Goal: Information Seeking & Learning: Learn about a topic

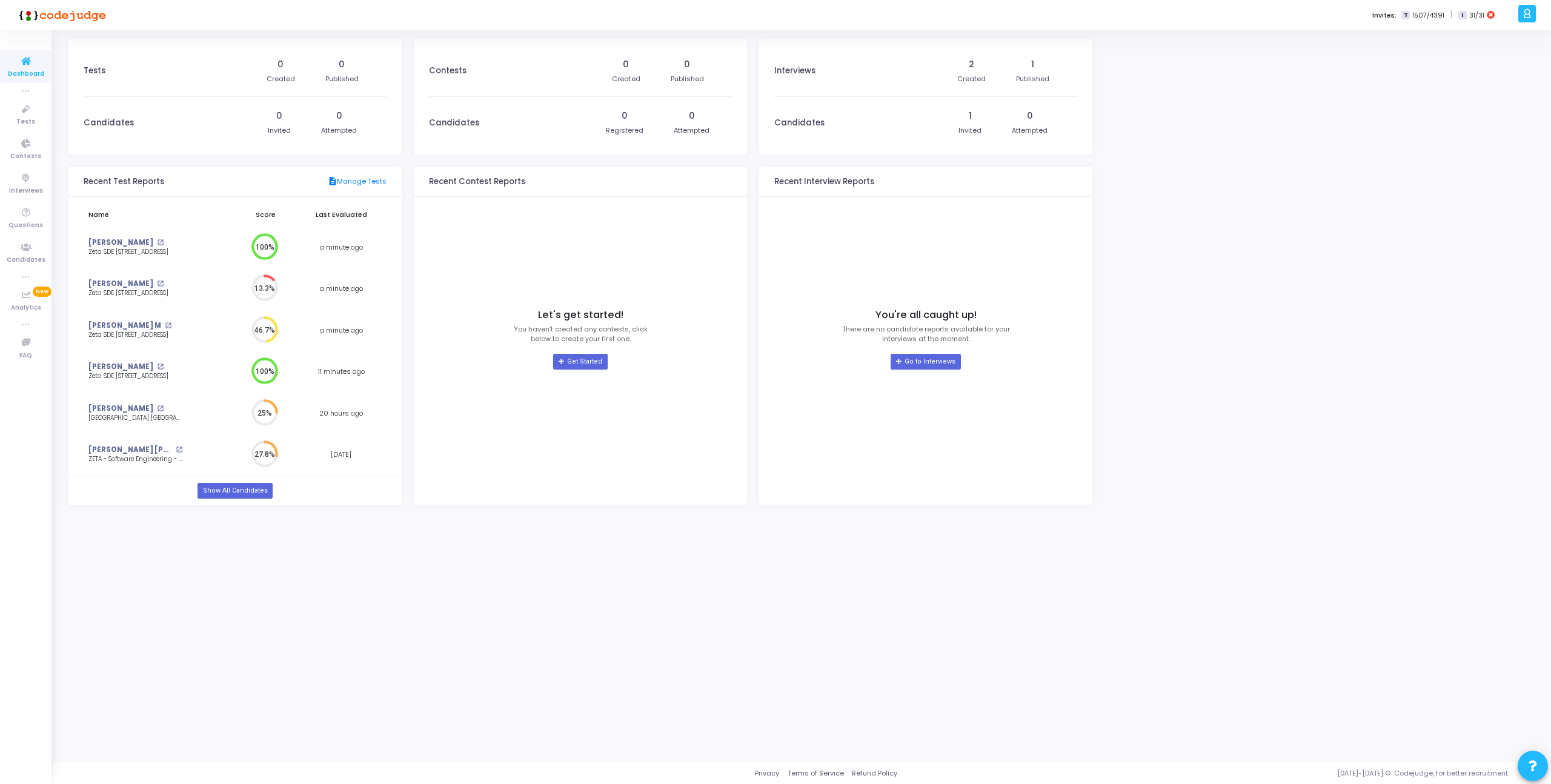
click at [1193, 241] on div "Tests 0 Created 0 Published Candidates 0 Invited 0 Attempted Recent Test Report…" at bounding box center [801, 396] width 1468 height 714
click at [13, 118] on link "Tests" at bounding box center [25, 114] width 52 height 34
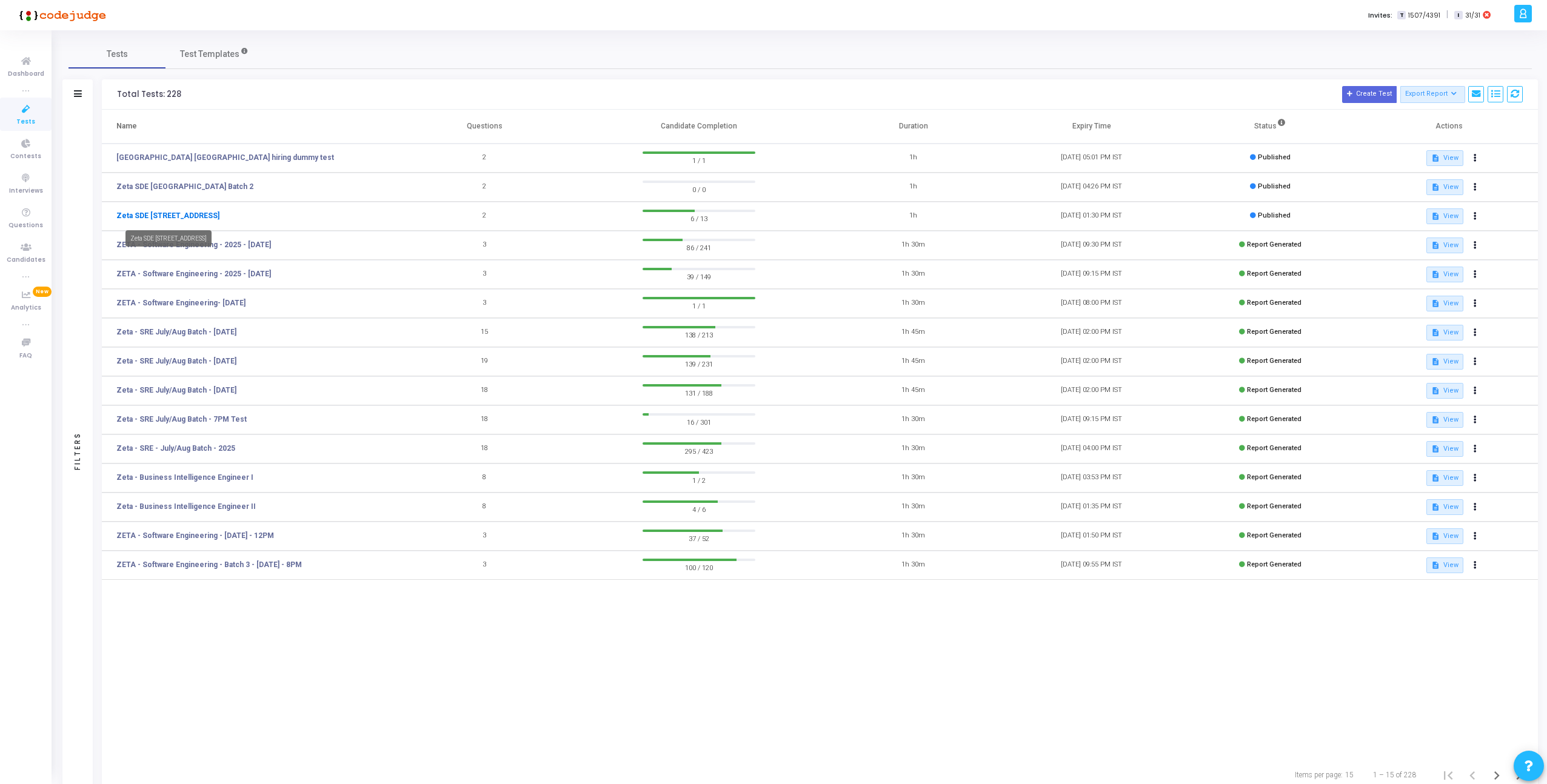
click at [220, 214] on link "Zeta SDE 2 Hiring Drive Hyderabad Batch 1" at bounding box center [168, 216] width 103 height 11
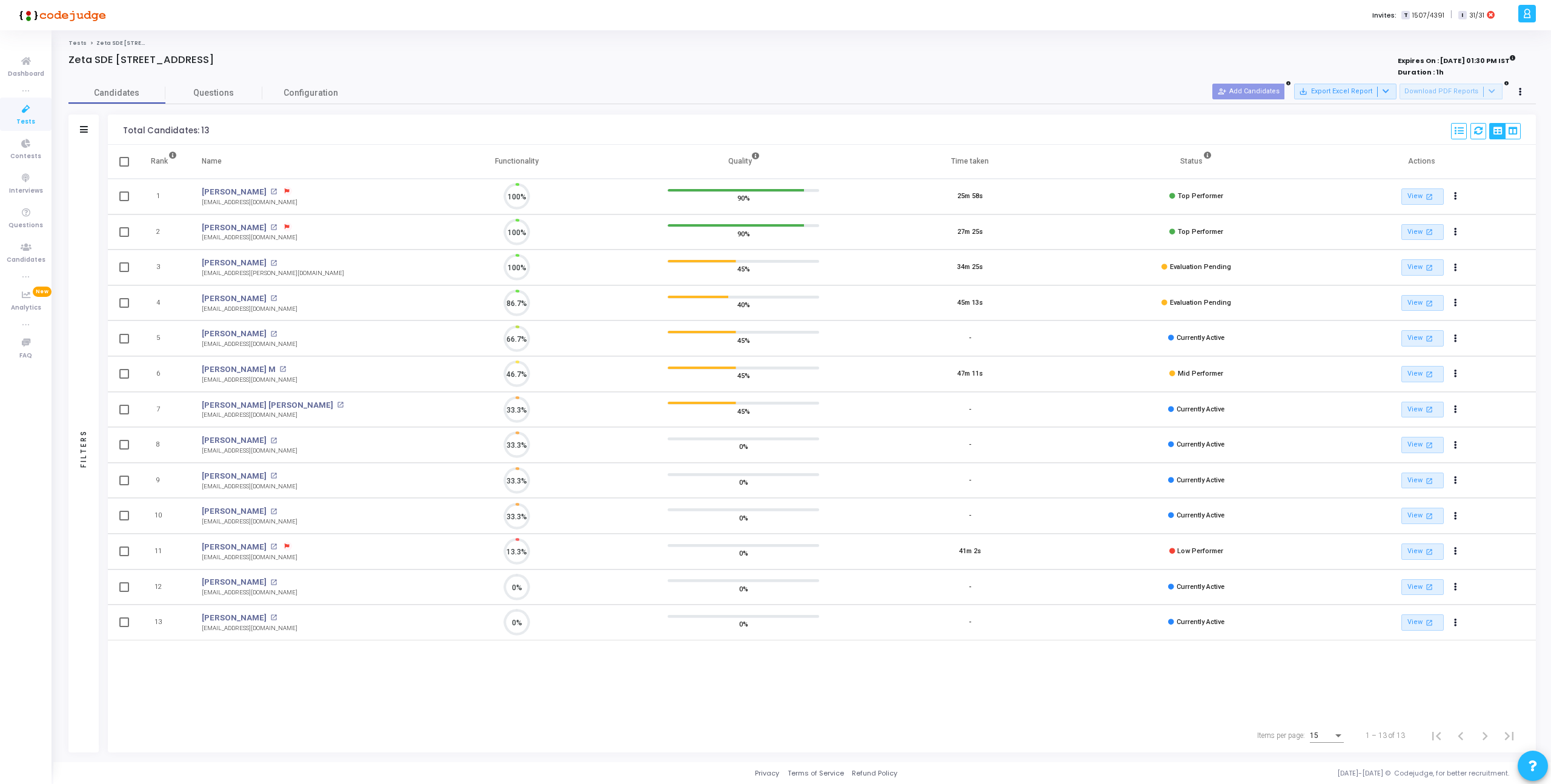
scroll to position [25, 31]
click at [238, 187] on link "Anurag Anand" at bounding box center [233, 191] width 64 height 12
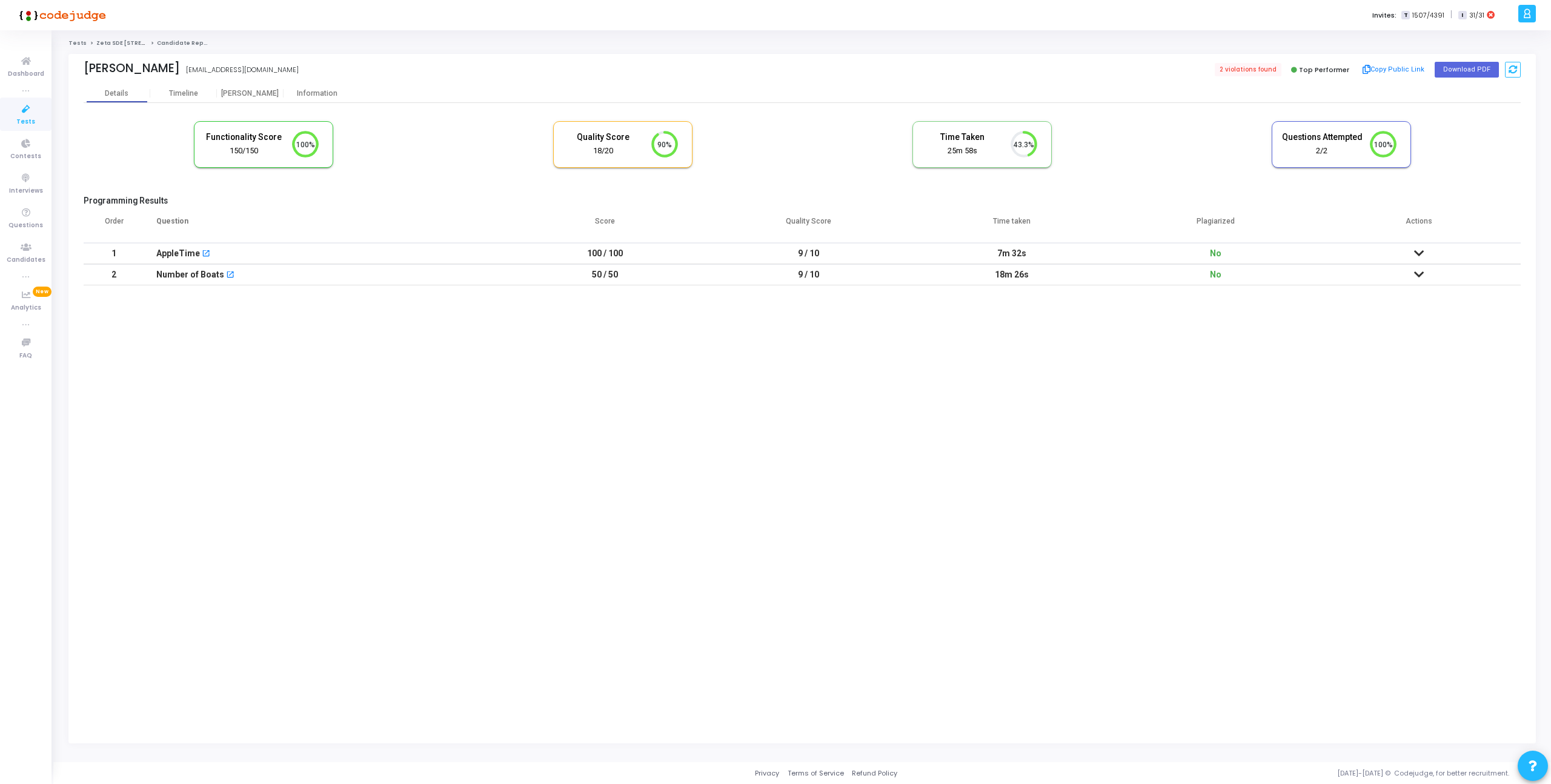
click at [460, 299] on kt-portlet-body "Details Timeline Proctor Information Functionality Score 150/150 100% Quality S…" at bounding box center [801, 414] width 1468 height 659
click at [500, 259] on td "AppleTime open_in_new" at bounding box center [324, 253] width 359 height 21
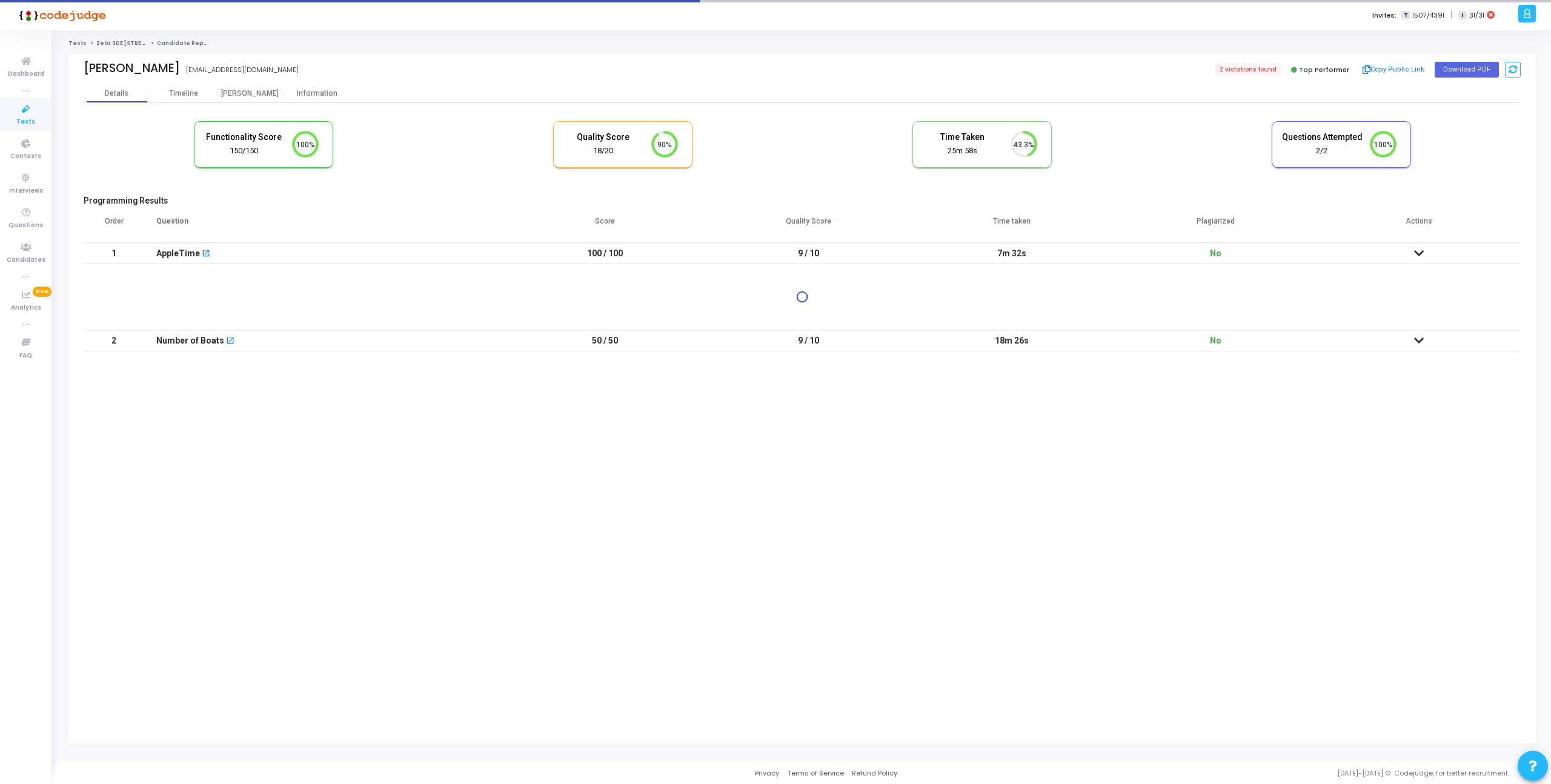
click at [500, 254] on td "AppleTime open_in_new" at bounding box center [324, 253] width 359 height 21
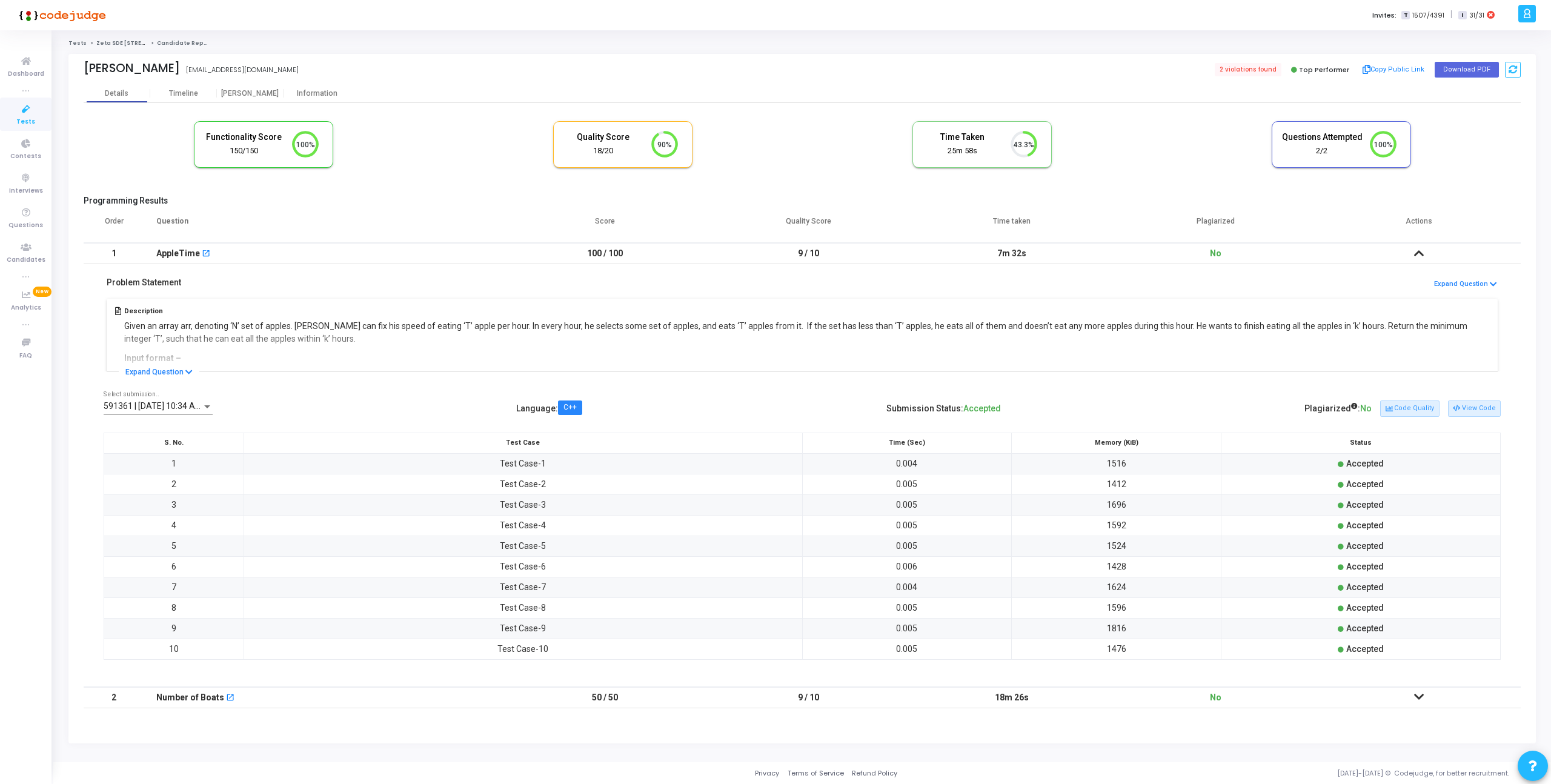
click at [184, 378] on div "591361 | 13 Sep, 2025 10:34 AM IST (Best) P Select submission.. Language : C++ …" at bounding box center [802, 533] width 1438 height 309
click at [185, 373] on icon at bounding box center [189, 372] width 7 height 8
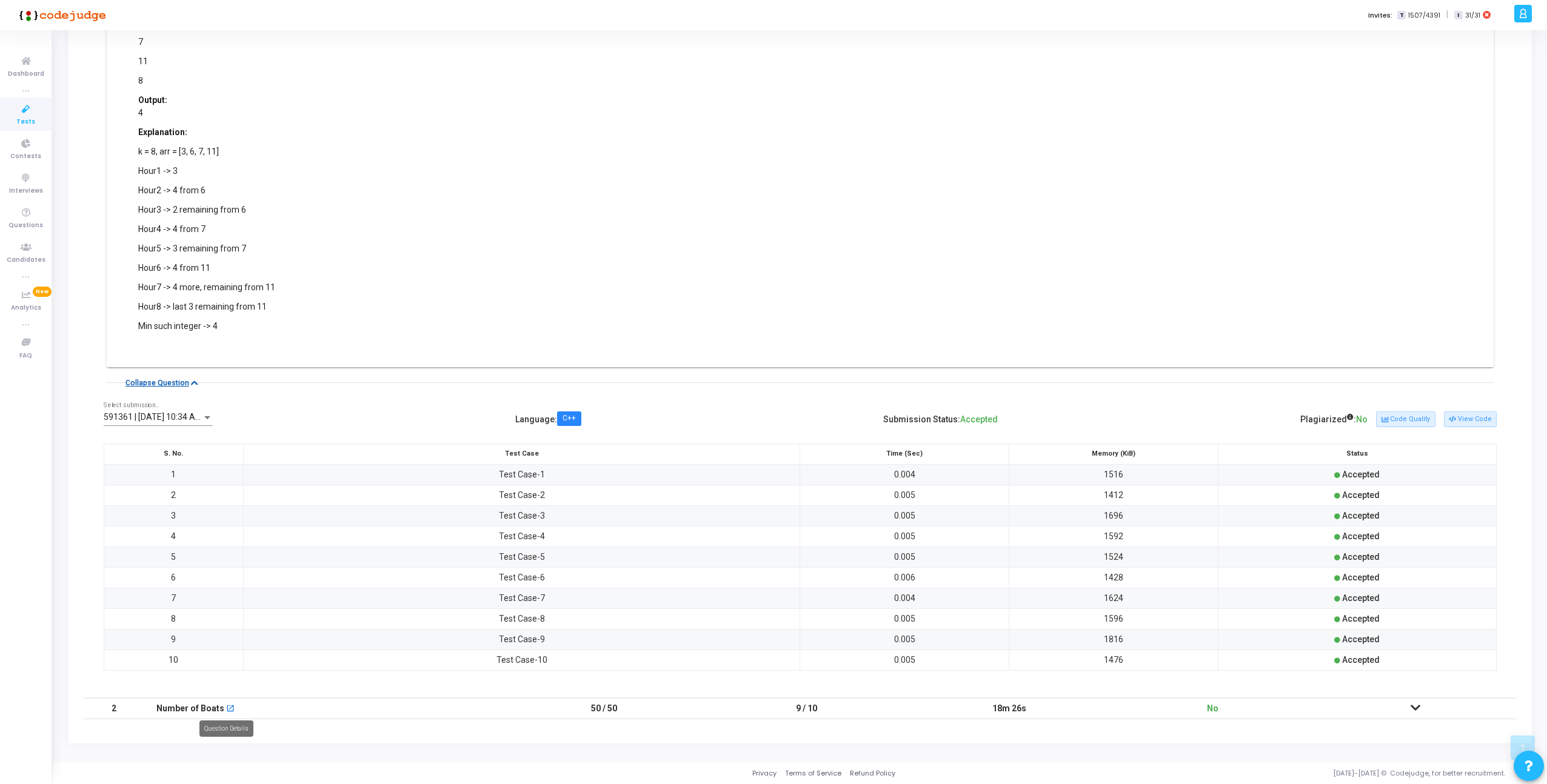
click at [228, 707] on mat-icon "open_in_new" at bounding box center [230, 709] width 8 height 8
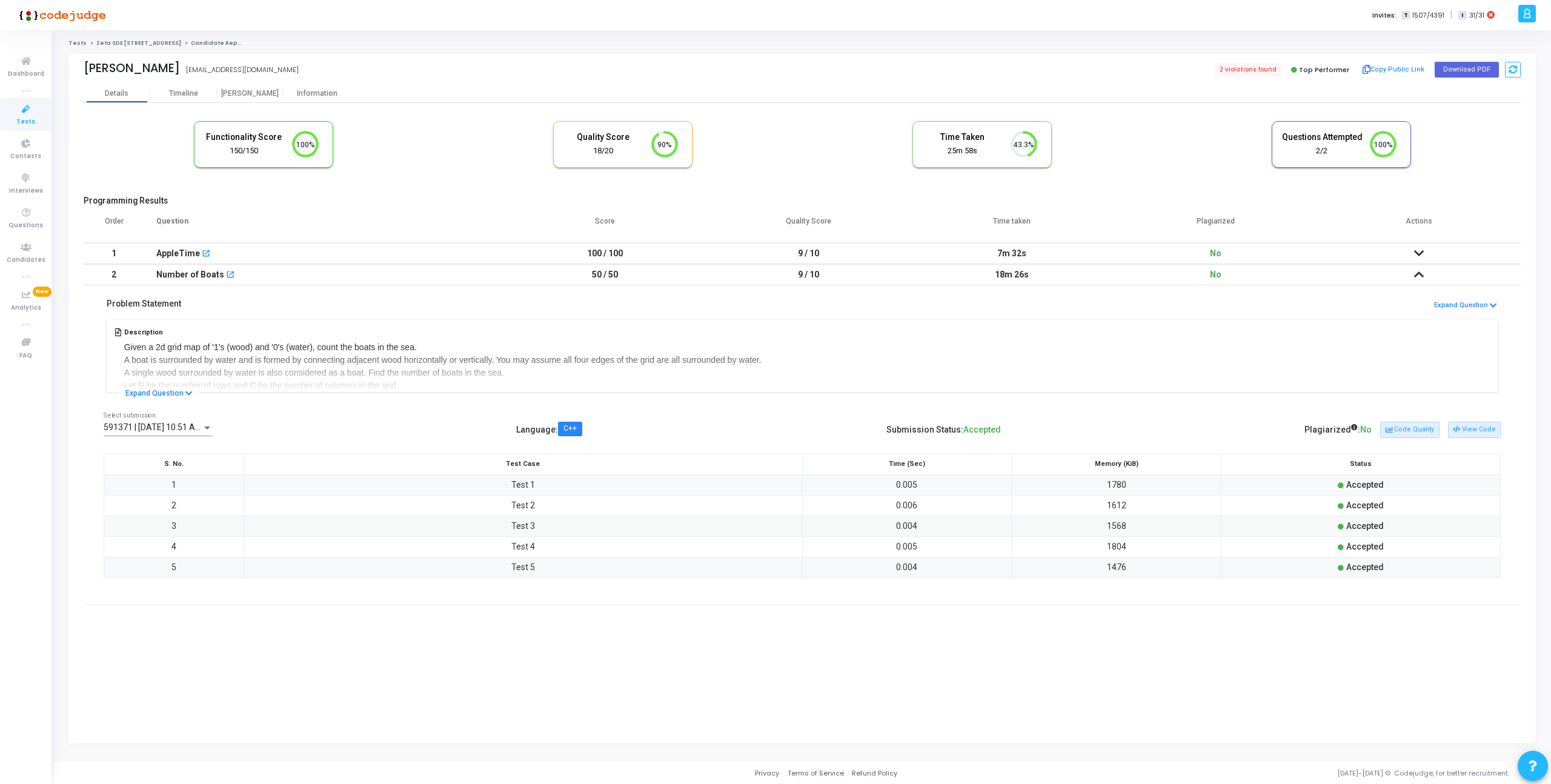
click at [120, 42] on link "Zeta SDE 2 Hiring Drive Hyderabad Batch 1" at bounding box center [138, 43] width 84 height 7
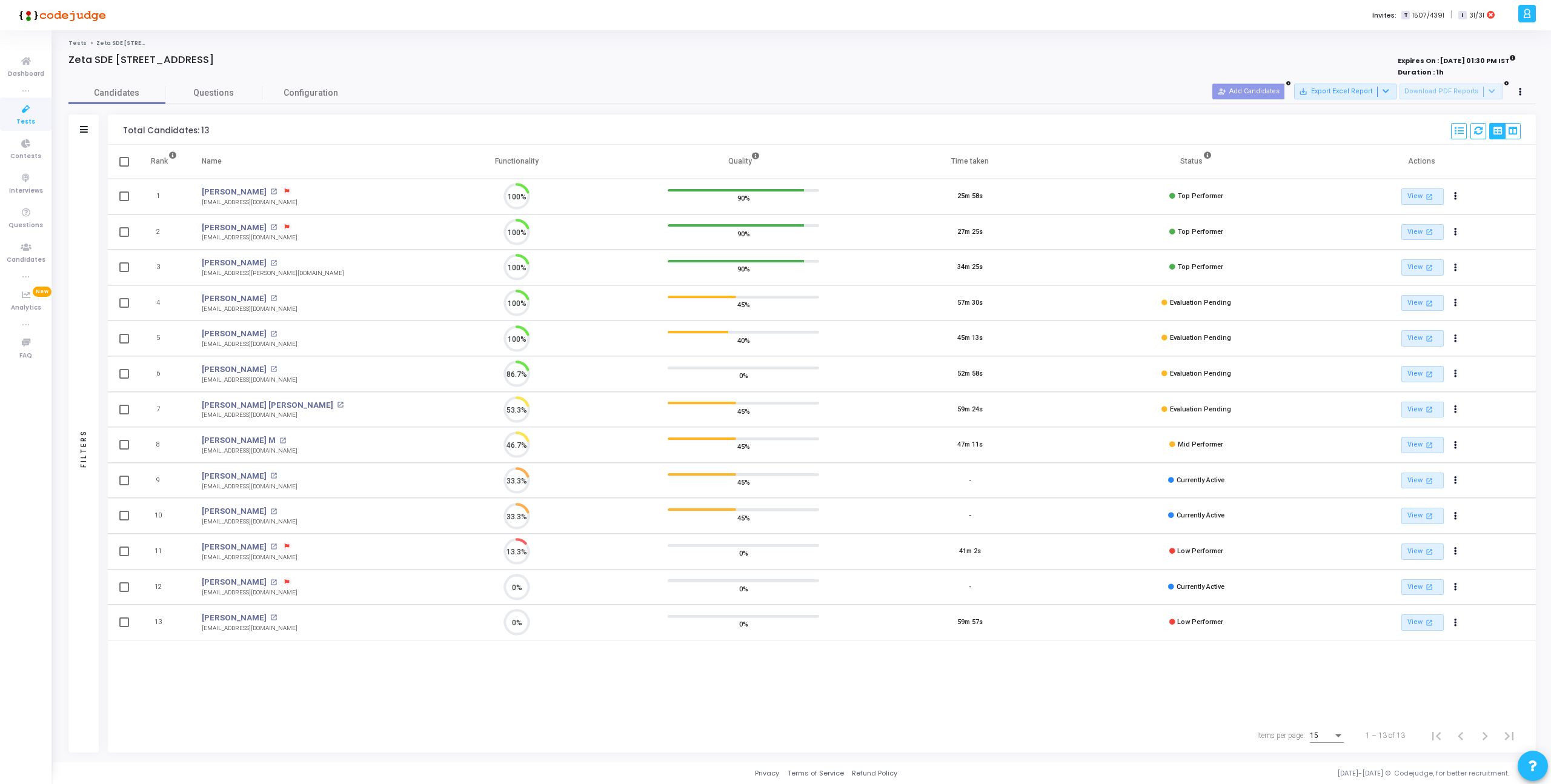
scroll to position [25, 31]
click at [1188, 24] on div "Invites: T 1507/4391 | I 31/31" at bounding box center [819, 15] width 1394 height 30
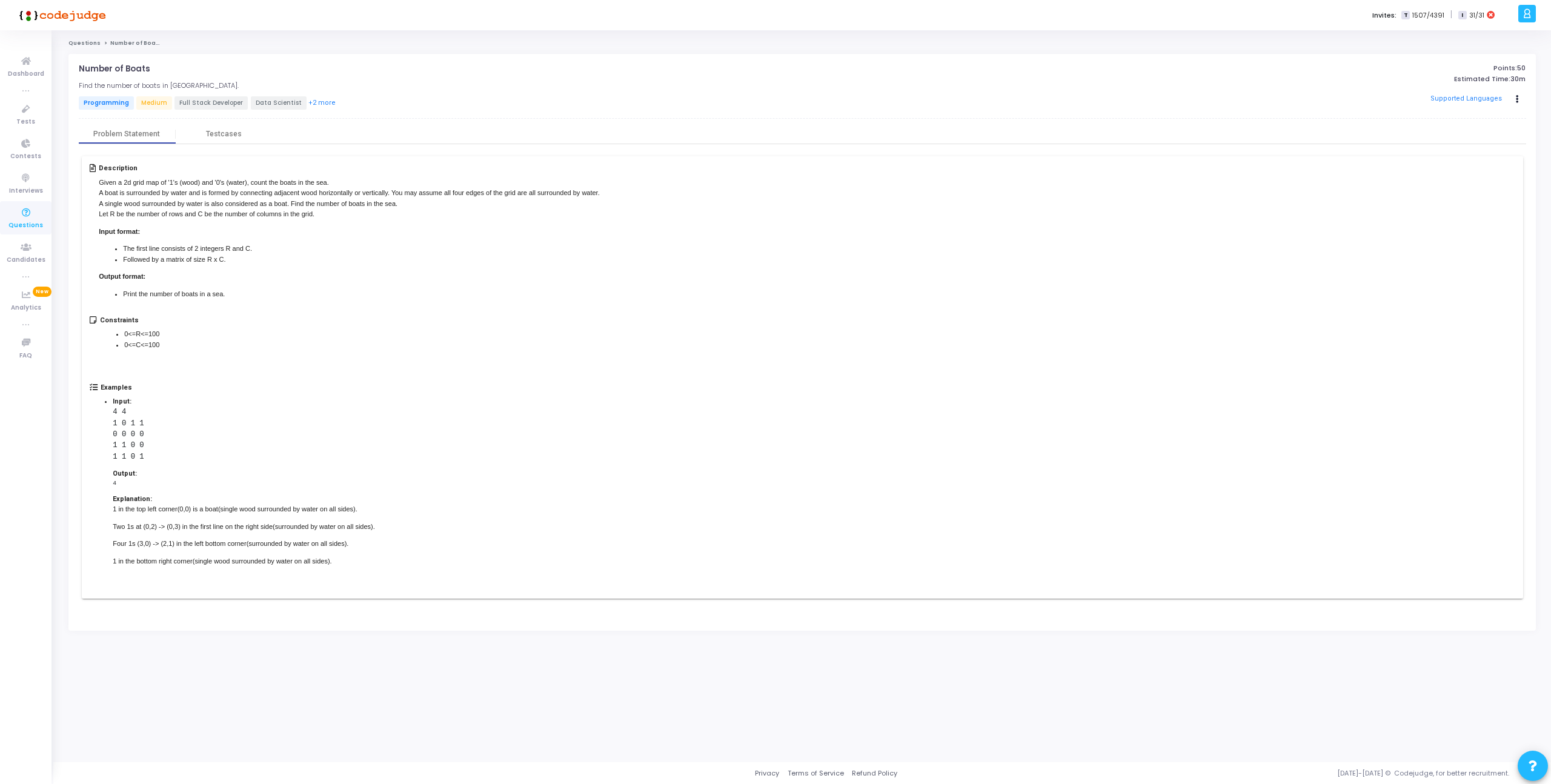
click at [604, 359] on div "Constraints 0<=R<=100 0<=C<=100" at bounding box center [802, 350] width 1425 height 67
